Goal: Find contact information: Find contact information

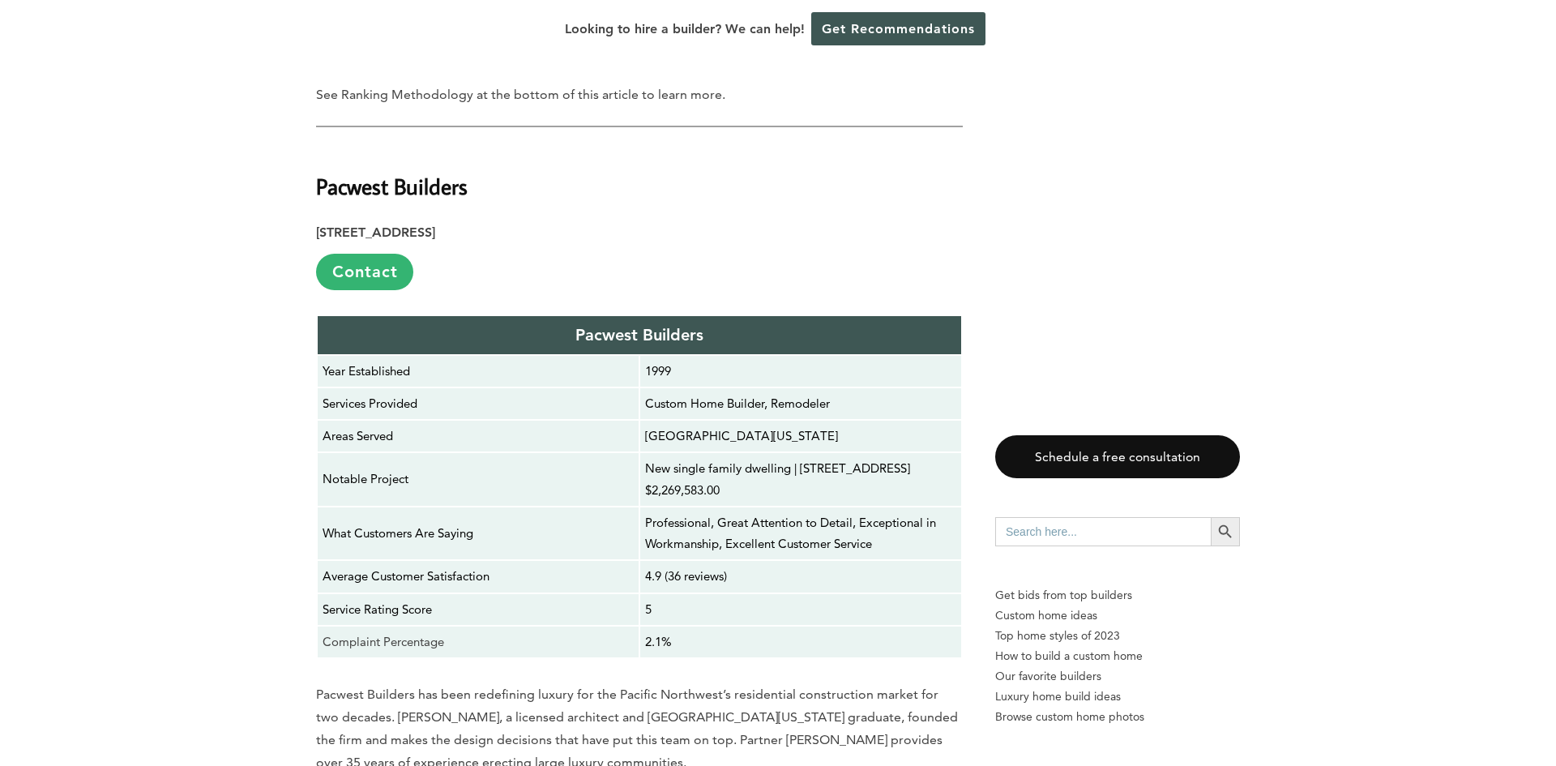
scroll to position [2391, 0]
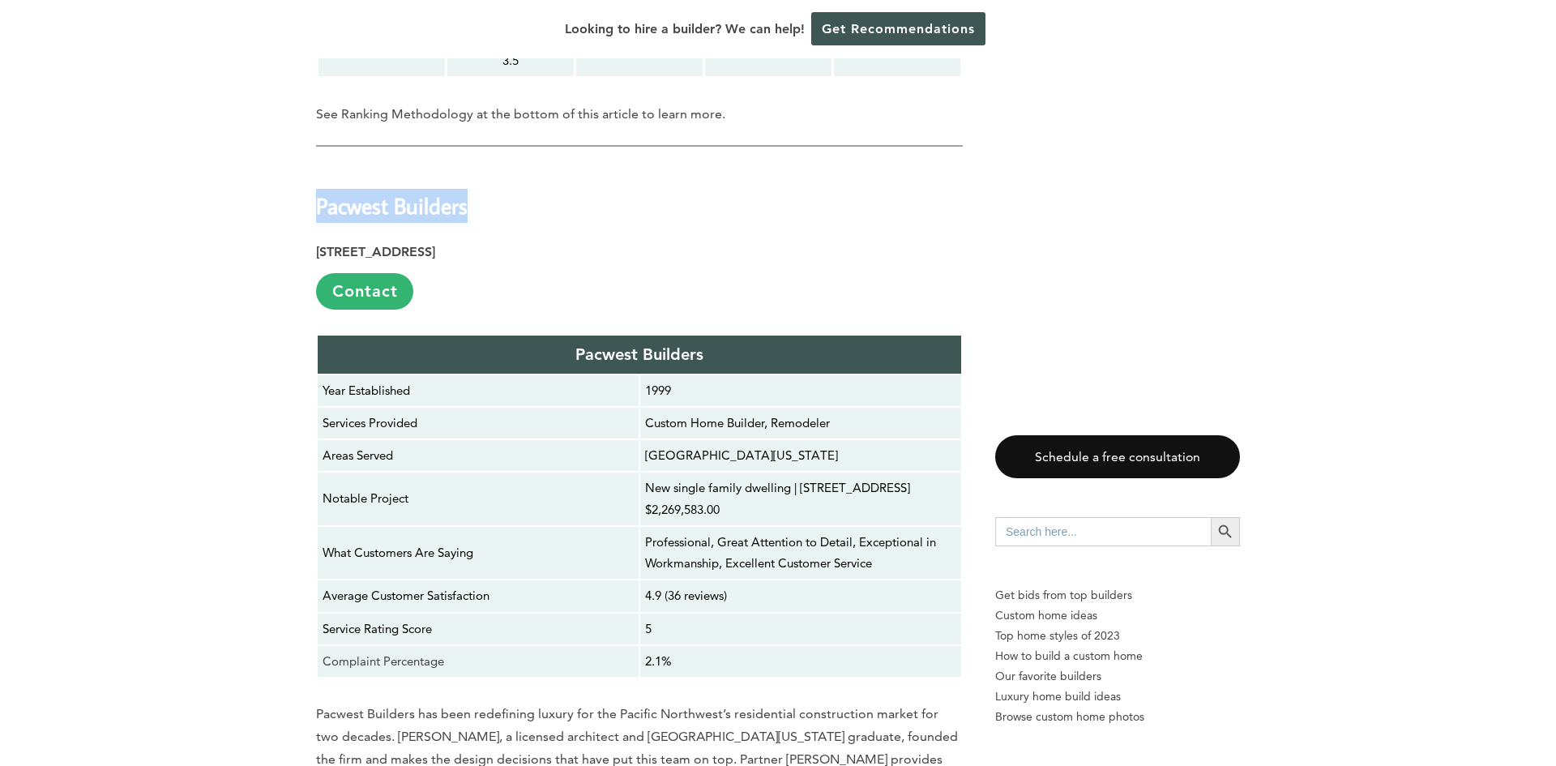
drag, startPoint x: 469, startPoint y: 207, endPoint x: 318, endPoint y: 207, distance: 150.7
click at [318, 207] on h2 "Pacwest Builders" at bounding box center [639, 194] width 647 height 56
click at [713, 288] on p "[STREET_ADDRESS] Contact" at bounding box center [639, 275] width 647 height 69
drag, startPoint x: 517, startPoint y: 209, endPoint x: 319, endPoint y: 213, distance: 197.8
click at [319, 213] on h2 "Pacwest Builders" at bounding box center [639, 194] width 647 height 56
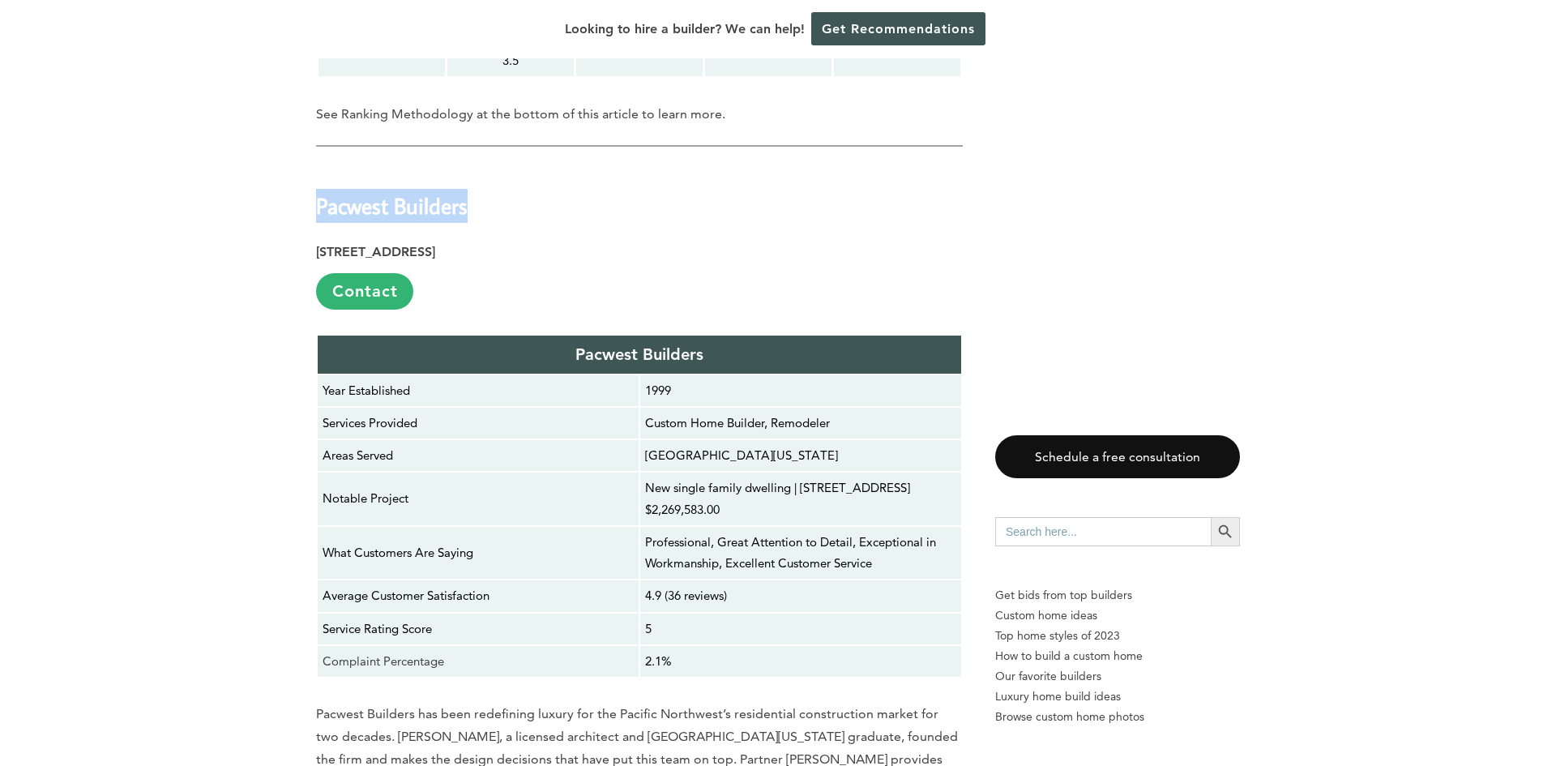
copy strong "Pacwest Builders"
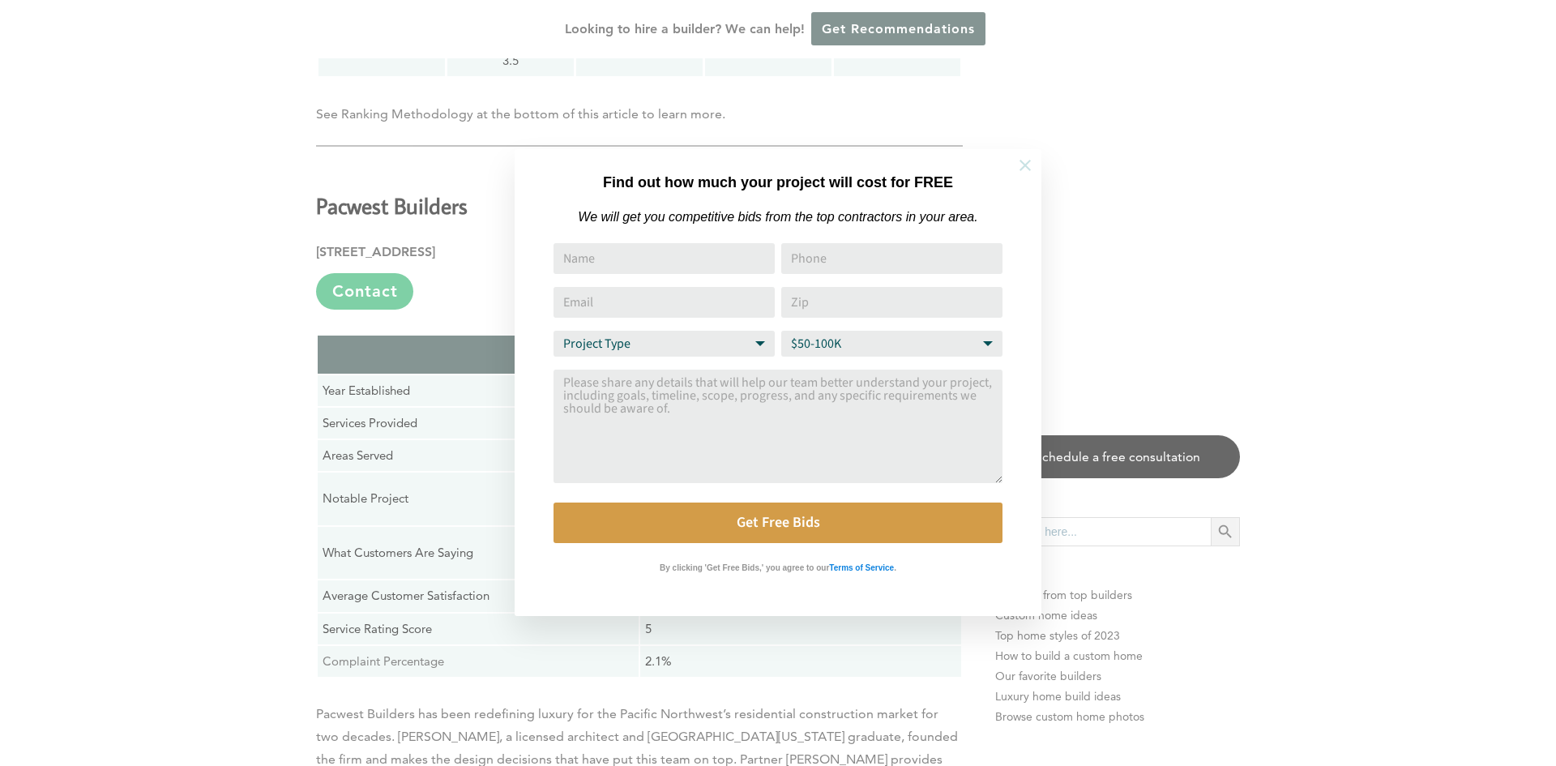
click at [1028, 168] on icon at bounding box center [1024, 165] width 11 height 11
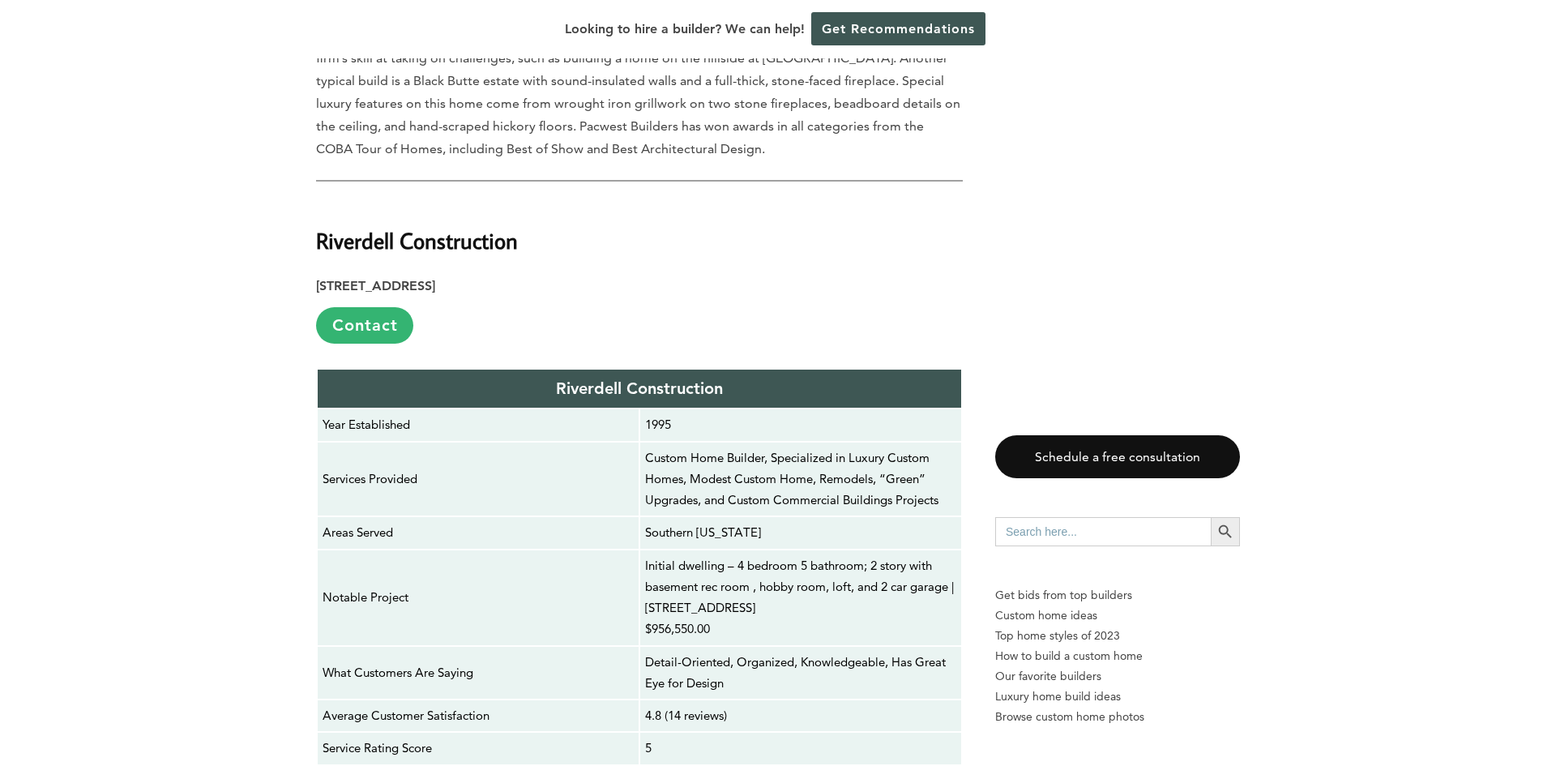
scroll to position [3204, 0]
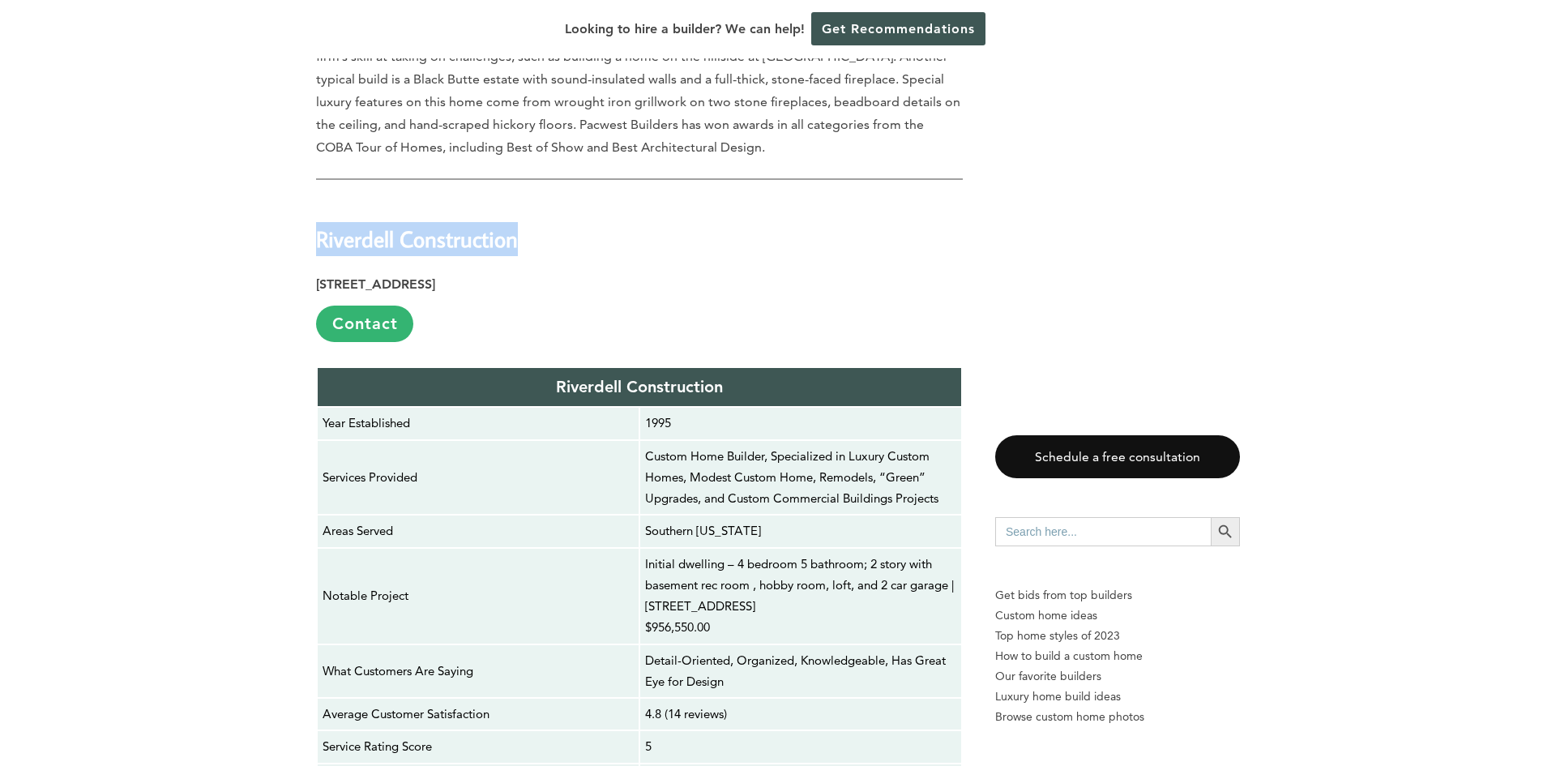
drag, startPoint x: 521, startPoint y: 240, endPoint x: 307, endPoint y: 241, distance: 213.9
copy strong "Riverdell Construction"
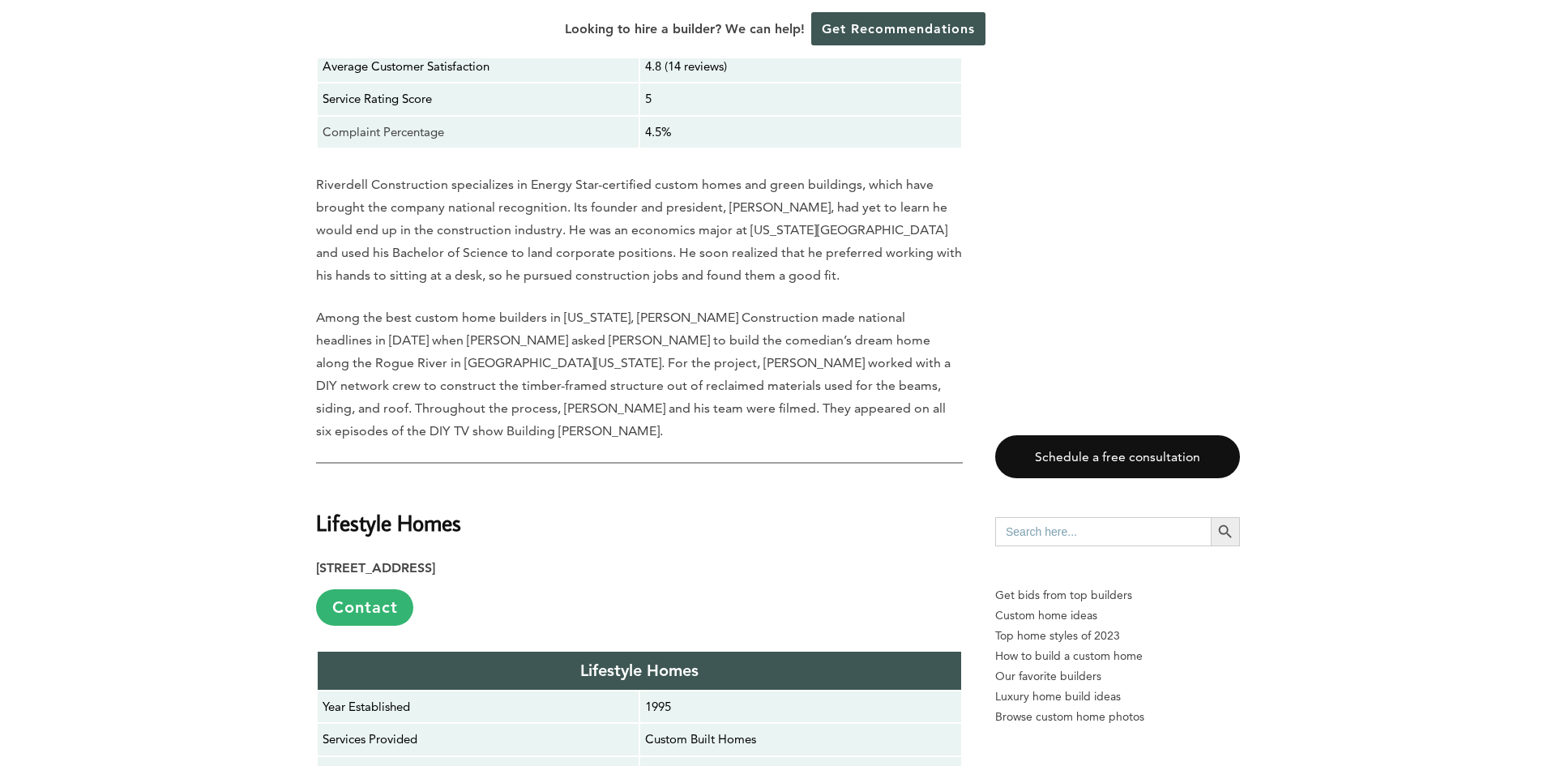
scroll to position [3865, 0]
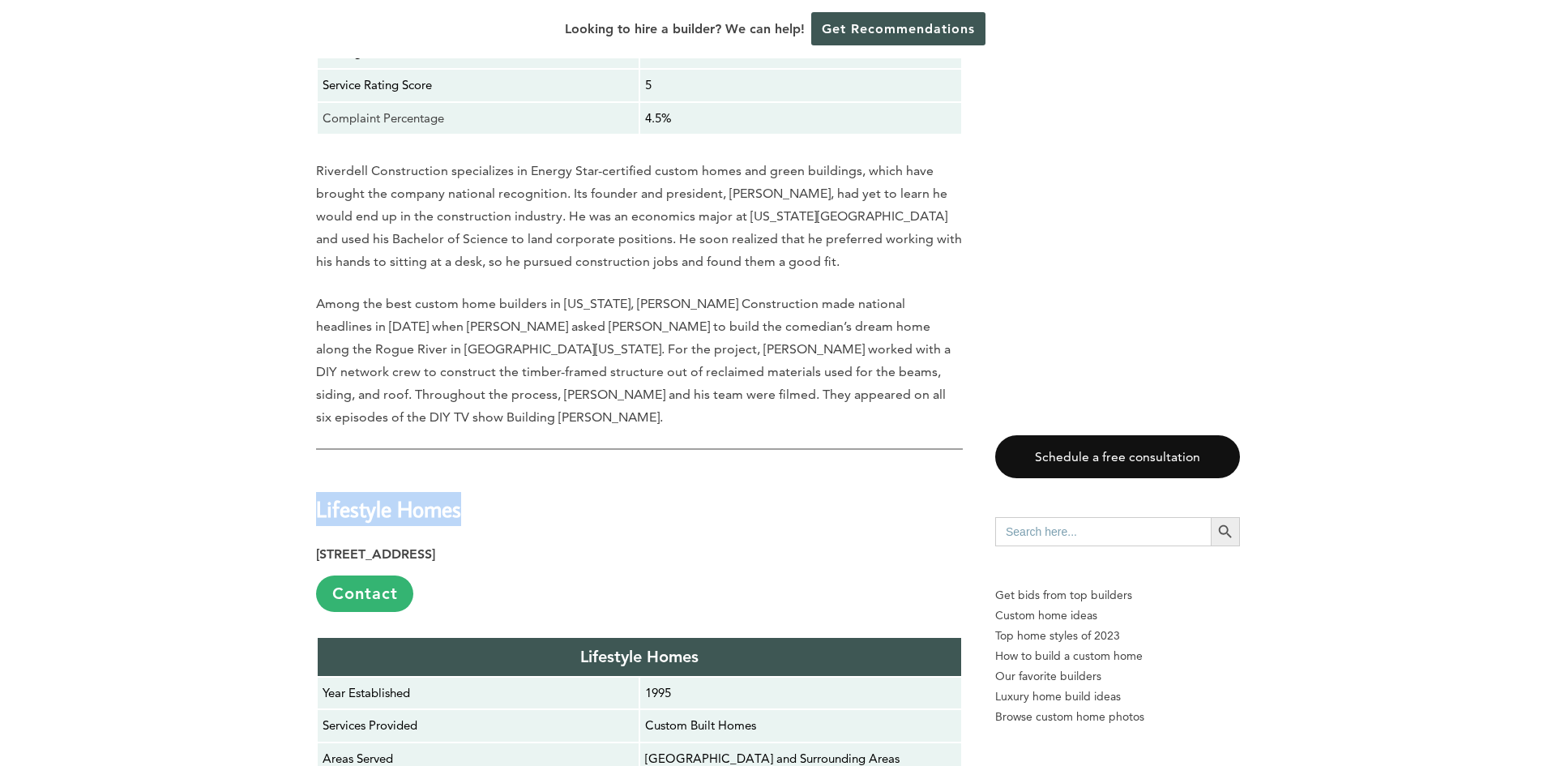
drag, startPoint x: 458, startPoint y: 487, endPoint x: 317, endPoint y: 492, distance: 141.1
click at [317, 494] on strong "Lifestyle Homes" at bounding box center [388, 508] width 145 height 28
copy strong "Lifestyle Homes"
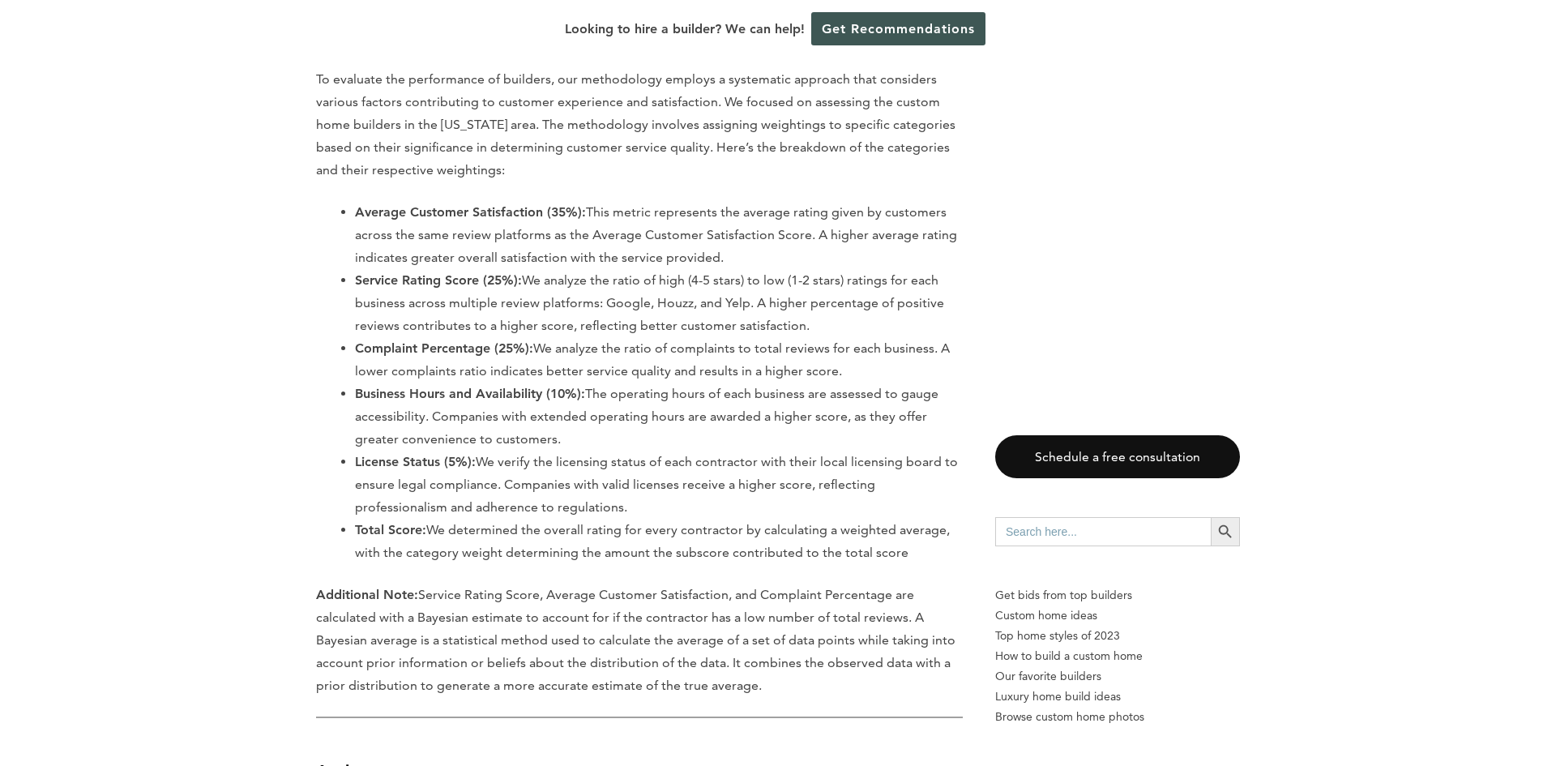
scroll to position [14658, 0]
